Goal: Information Seeking & Learning: Learn about a topic

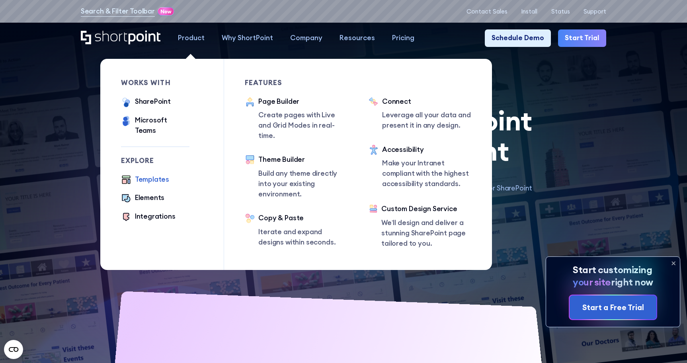
click at [146, 175] on div "Templates" at bounding box center [152, 180] width 34 height 10
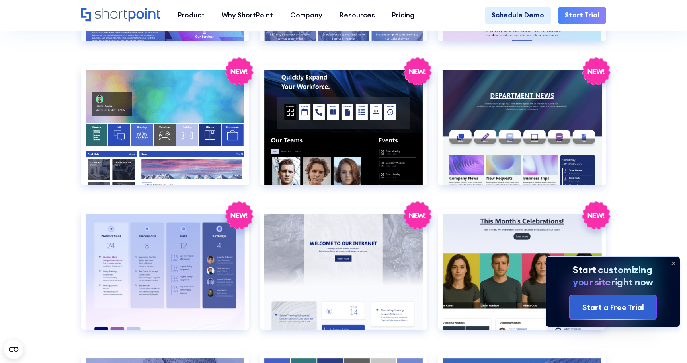
scroll to position [1337, 0]
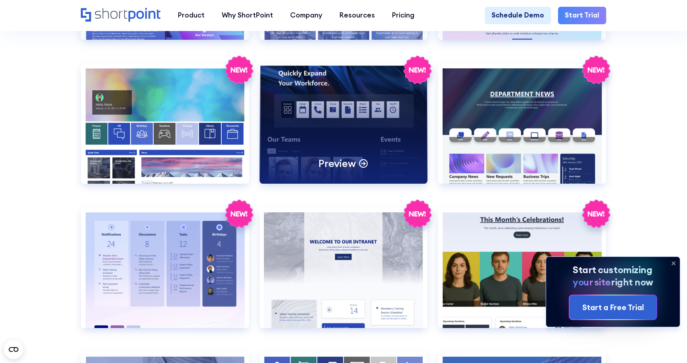
click at [342, 157] on p "Preview" at bounding box center [336, 164] width 37 height 14
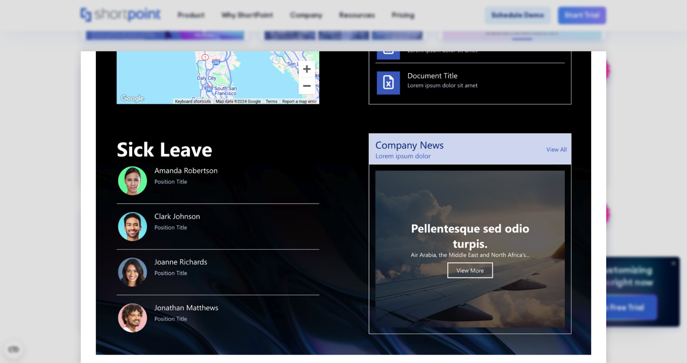
scroll to position [705, 0]
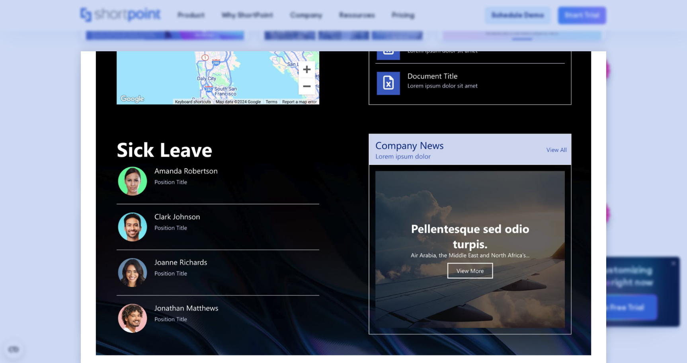
click at [654, 169] on div at bounding box center [343, 181] width 687 height 363
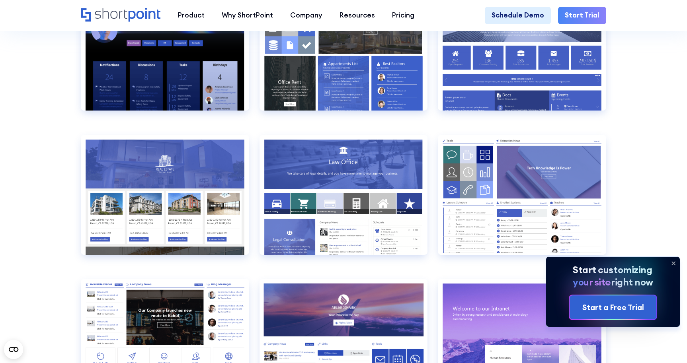
scroll to position [834, 0]
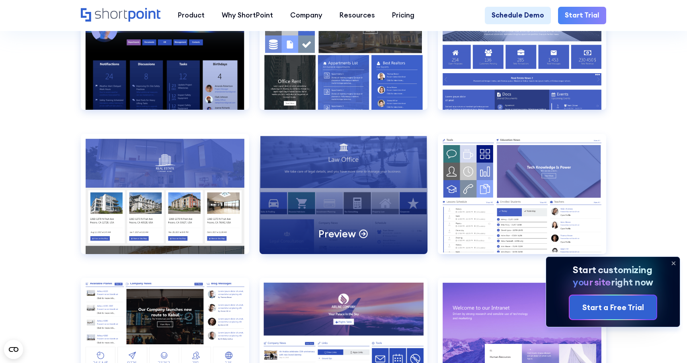
click at [303, 173] on div "Preview" at bounding box center [344, 194] width 168 height 120
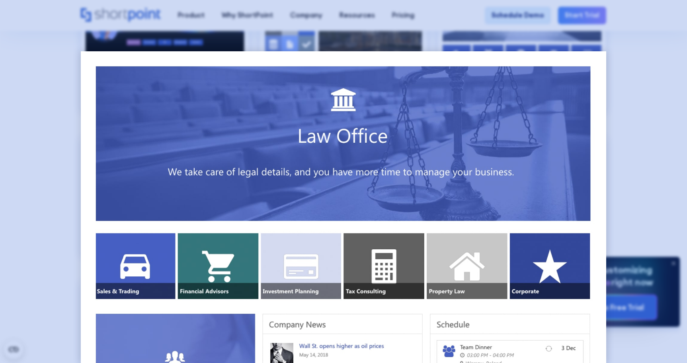
scroll to position [0, 0]
click at [642, 84] on div at bounding box center [343, 181] width 687 height 363
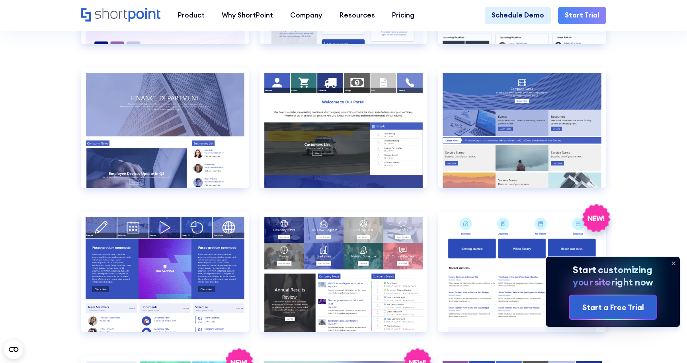
scroll to position [1615, 0]
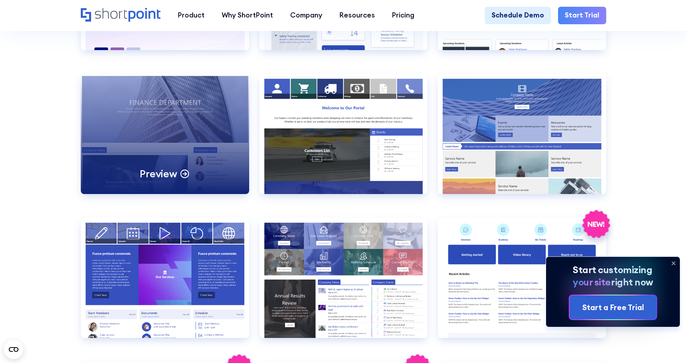
click at [176, 109] on div "Preview" at bounding box center [165, 134] width 168 height 120
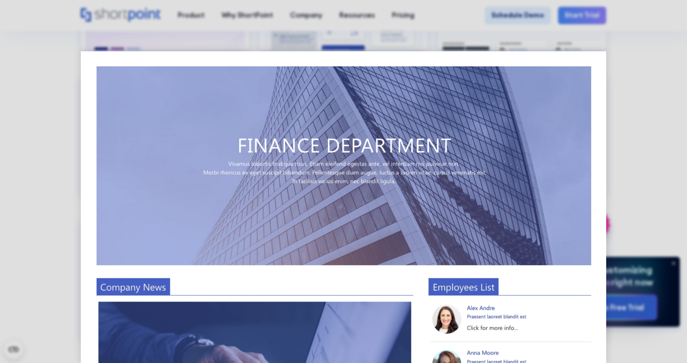
scroll to position [0, 0]
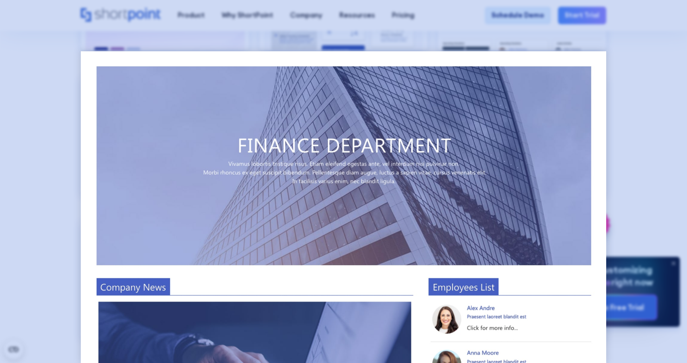
click at [634, 97] on div at bounding box center [343, 181] width 687 height 363
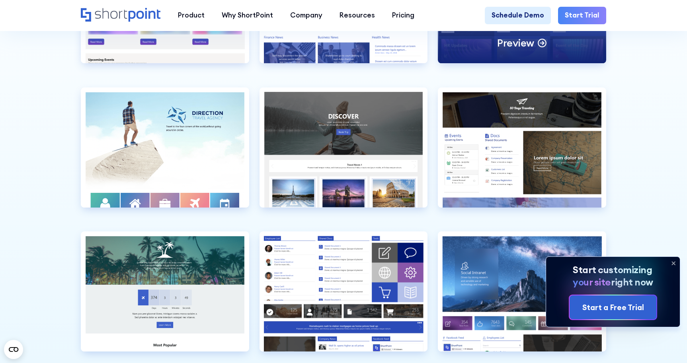
scroll to position [2187, 0]
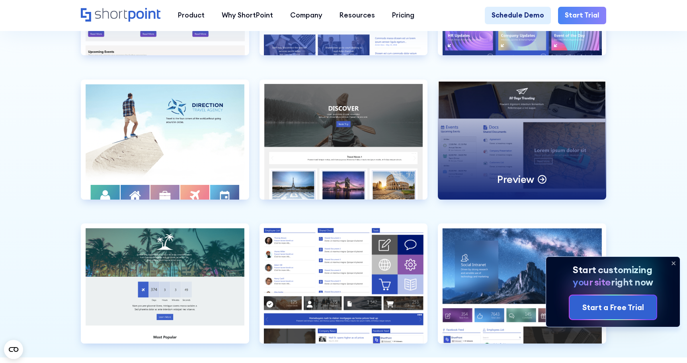
click at [548, 135] on div "Preview" at bounding box center [522, 140] width 168 height 120
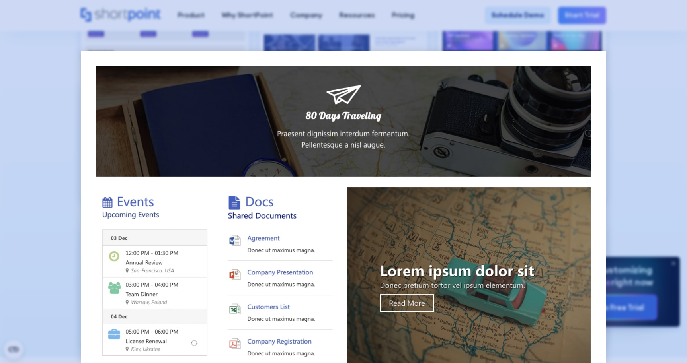
scroll to position [0, 0]
click at [631, 73] on div at bounding box center [343, 181] width 687 height 363
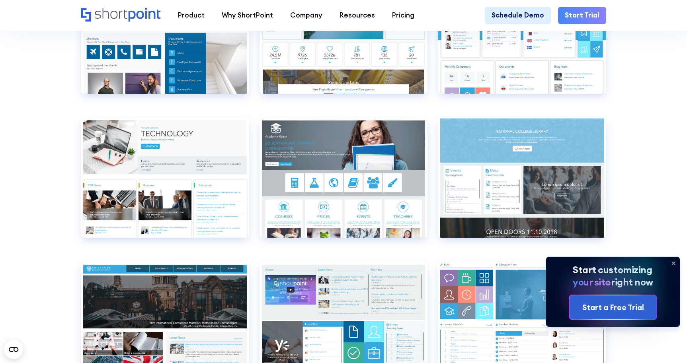
scroll to position [3263, 0]
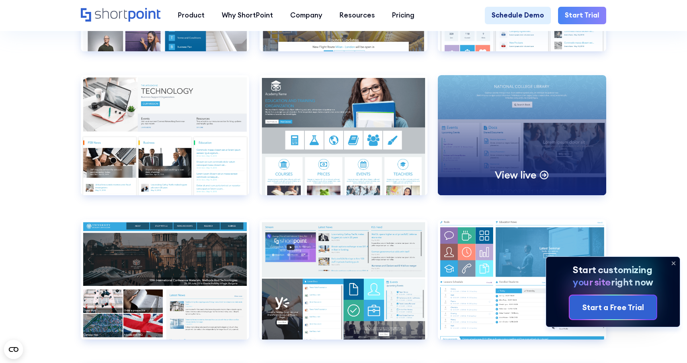
click at [545, 127] on div "View live" at bounding box center [522, 135] width 168 height 120
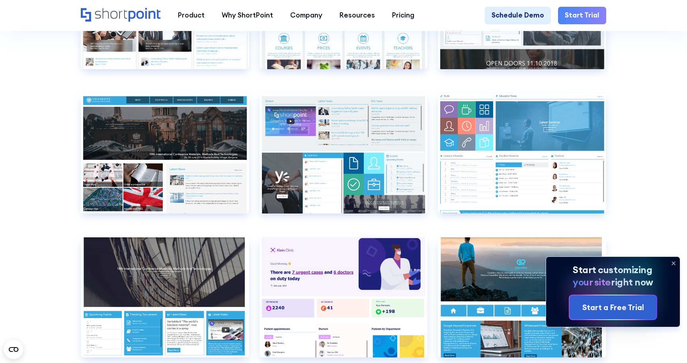
scroll to position [3412, 0]
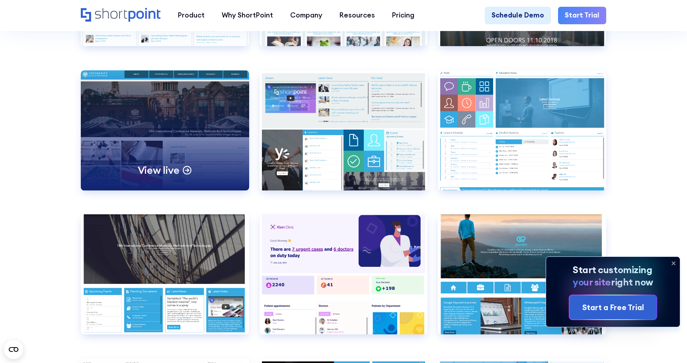
click at [155, 107] on div "View live" at bounding box center [165, 130] width 168 height 120
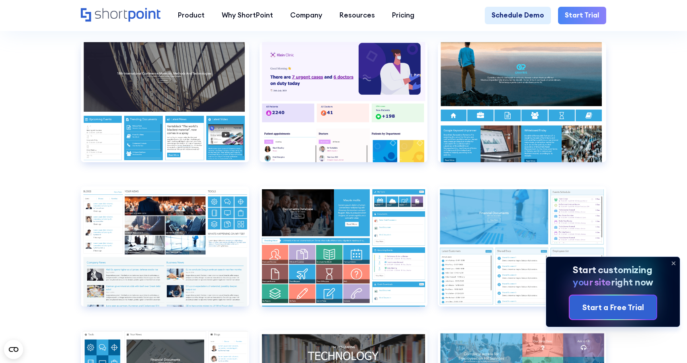
scroll to position [3583, 0]
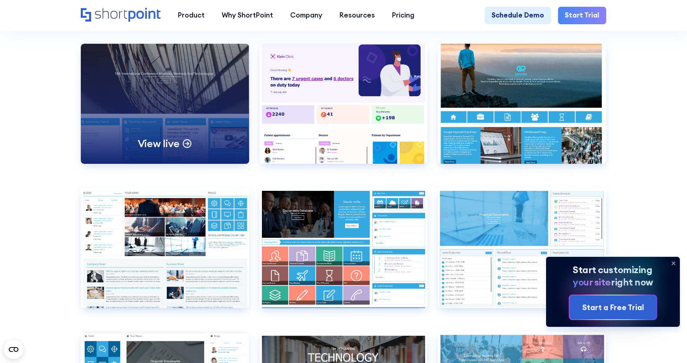
click at [168, 81] on div "View live" at bounding box center [165, 104] width 168 height 120
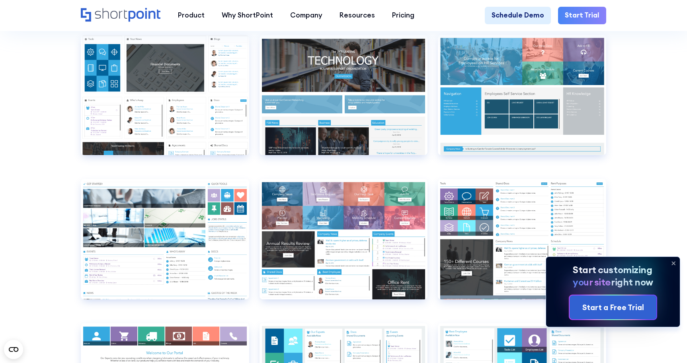
scroll to position [3863, 0]
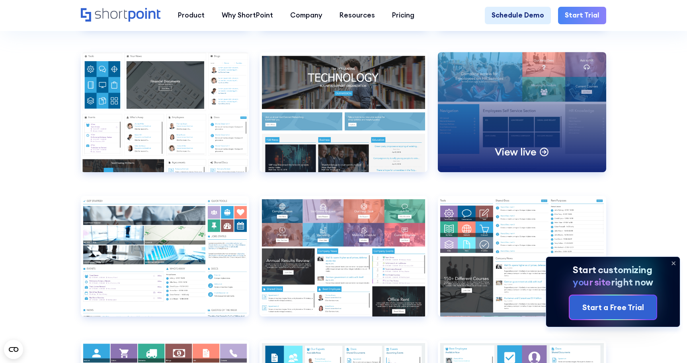
click at [520, 131] on div "View live" at bounding box center [522, 112] width 168 height 120
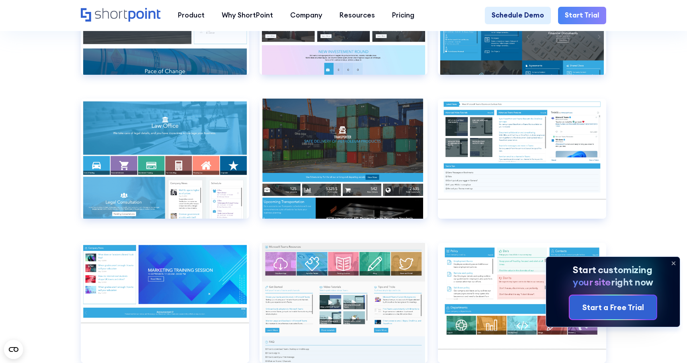
scroll to position [4248, 0]
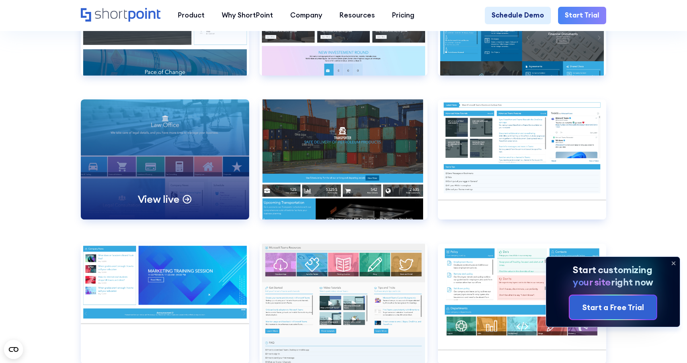
click at [178, 129] on div "View live" at bounding box center [165, 160] width 168 height 120
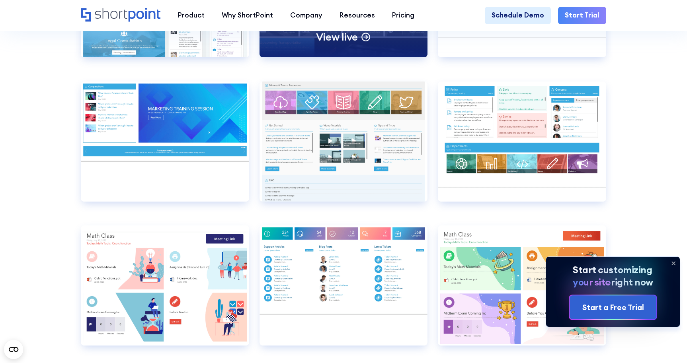
scroll to position [4414, 0]
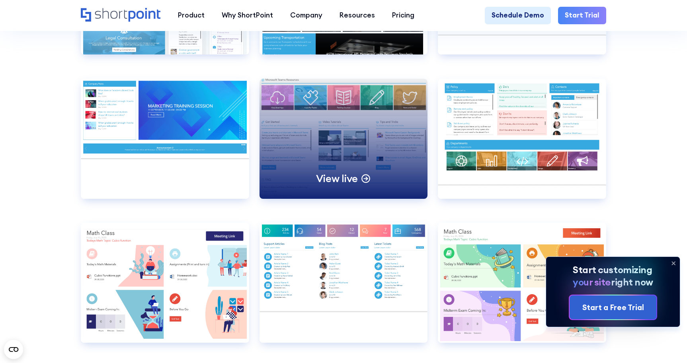
click at [372, 109] on div "View live" at bounding box center [344, 139] width 168 height 120
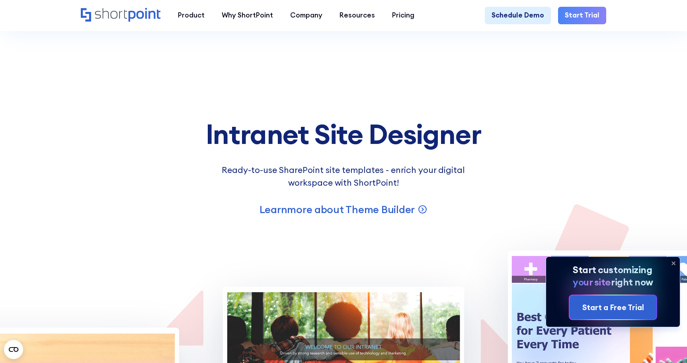
scroll to position [5787, 0]
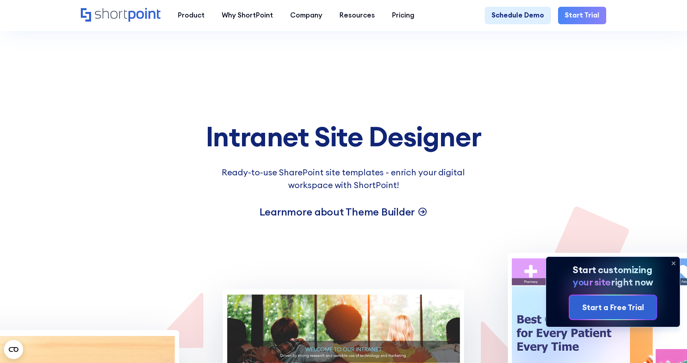
click at [367, 208] on p "Learn more about Theme Builder" at bounding box center [338, 212] width 156 height 14
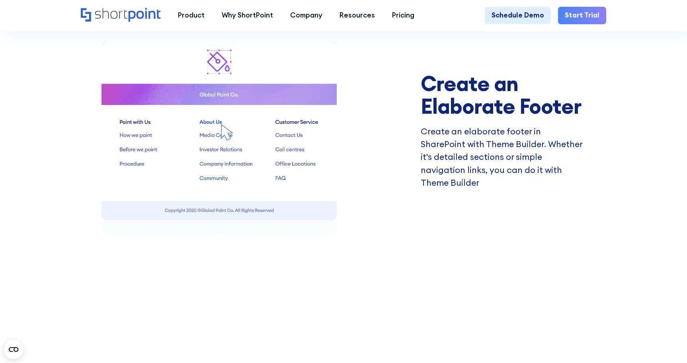
scroll to position [1522, 0]
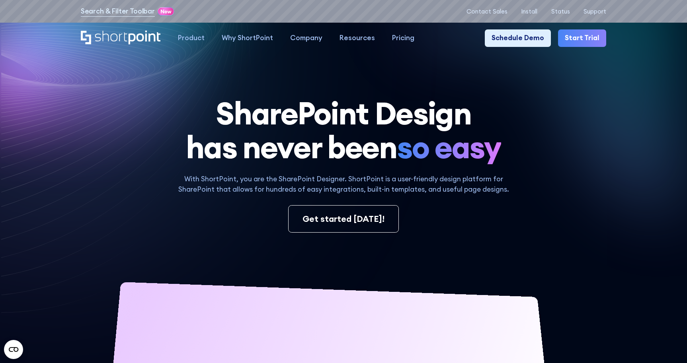
scroll to position [6, 0]
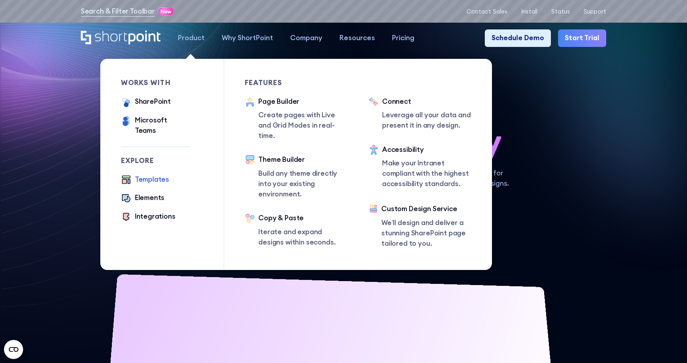
click at [160, 175] on div "Templates" at bounding box center [152, 180] width 34 height 10
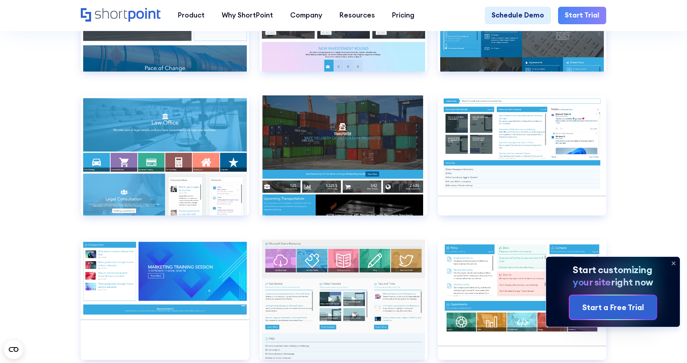
scroll to position [4252, 0]
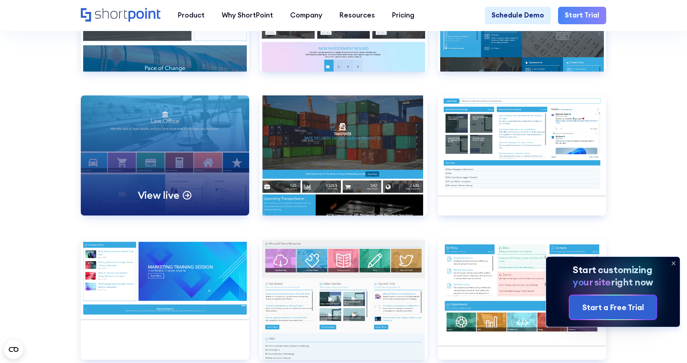
click at [157, 129] on div "View live" at bounding box center [165, 156] width 168 height 120
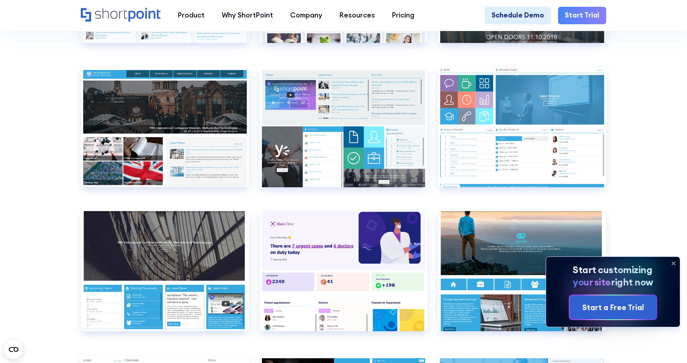
scroll to position [3417, 0]
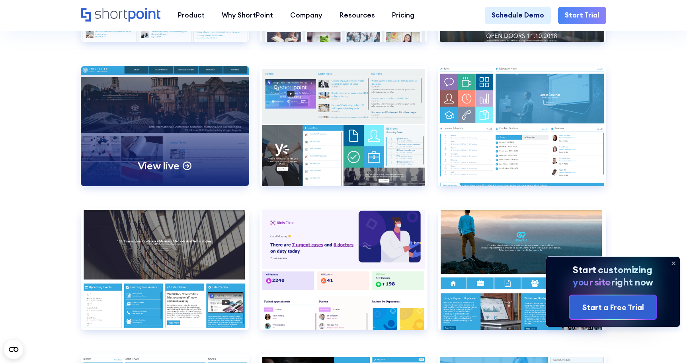
click at [163, 140] on div "View live" at bounding box center [165, 126] width 168 height 120
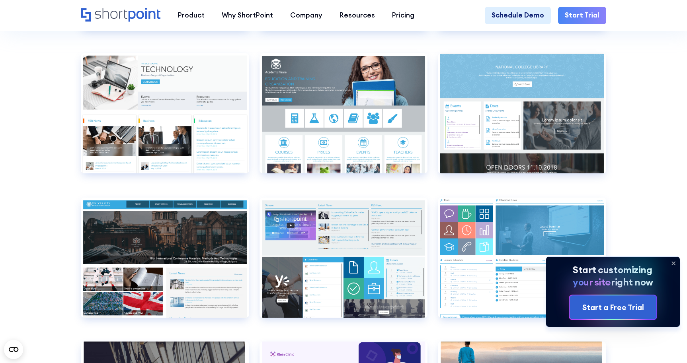
scroll to position [3286, 0]
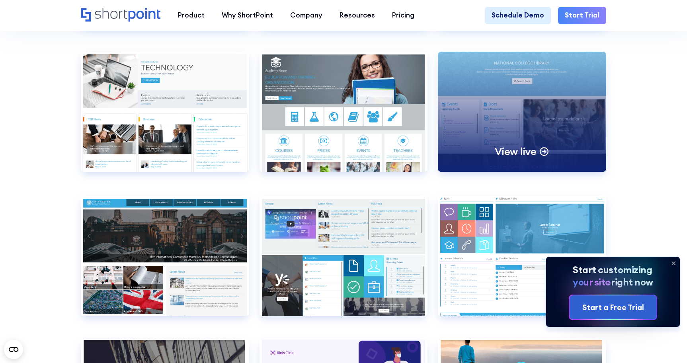
click at [530, 103] on div "View live" at bounding box center [522, 112] width 168 height 120
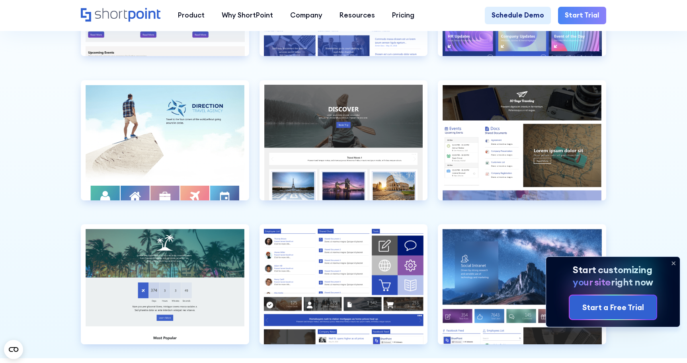
scroll to position [2184, 0]
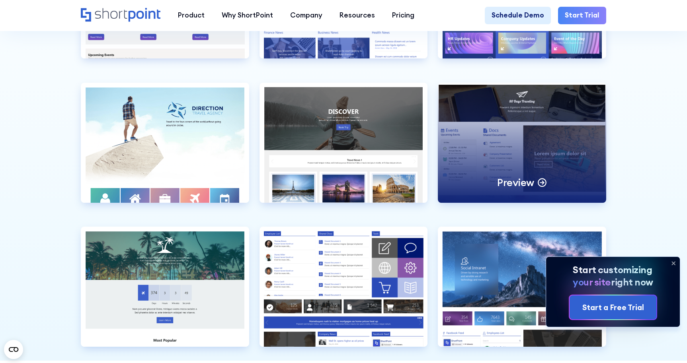
click at [502, 147] on div "Preview" at bounding box center [522, 143] width 168 height 120
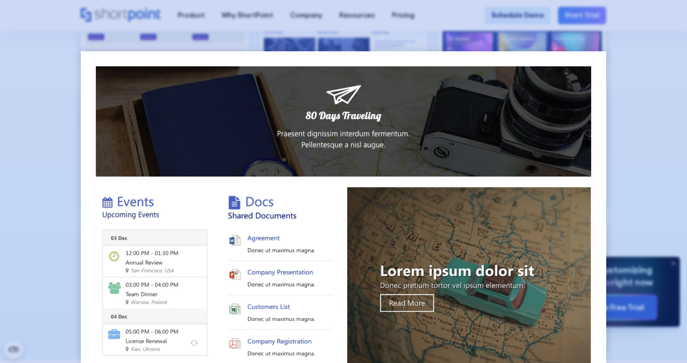
scroll to position [0, 0]
click at [630, 44] on div at bounding box center [343, 181] width 687 height 363
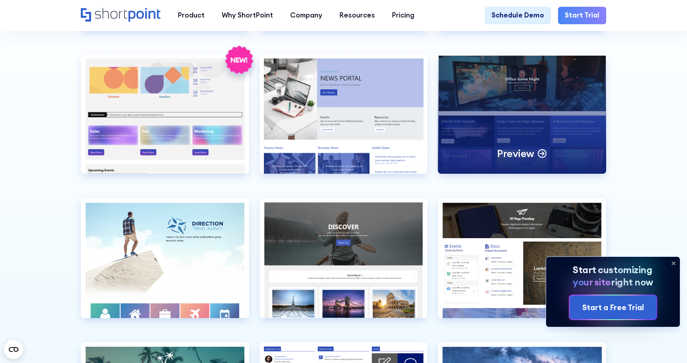
scroll to position [2069, 0]
